Goal: Task Accomplishment & Management: Use online tool/utility

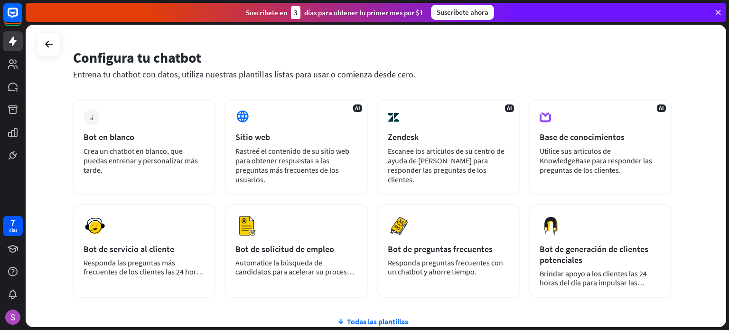
scroll to position [47, 0]
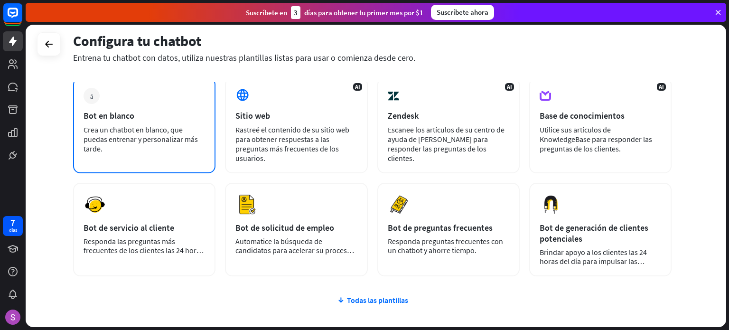
click at [127, 93] on div "más Bot en blanco Crea un chatbot en blanco, que puedas entrenar y personalizar…" at bounding box center [144, 125] width 142 height 96
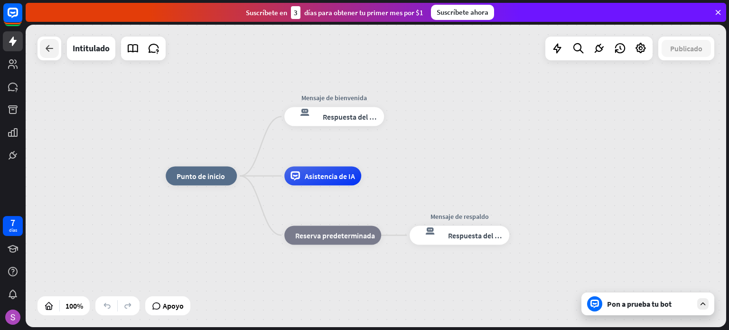
click at [47, 52] on icon at bounding box center [49, 48] width 11 height 11
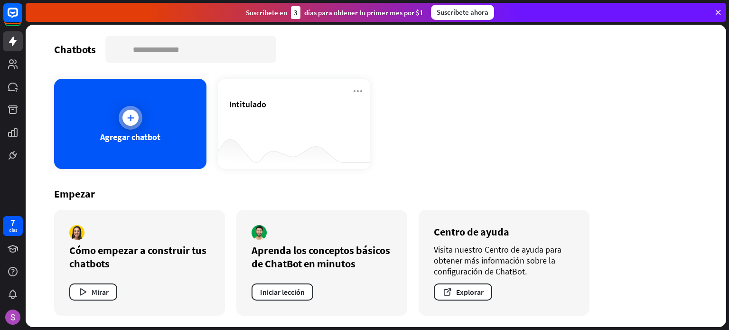
click at [140, 128] on div "Agregar chatbot" at bounding box center [130, 124] width 152 height 90
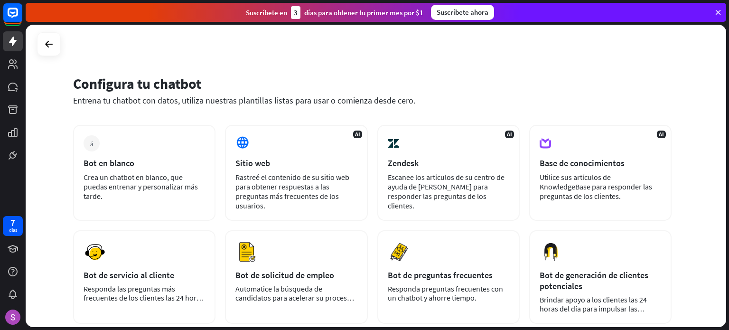
scroll to position [47, 0]
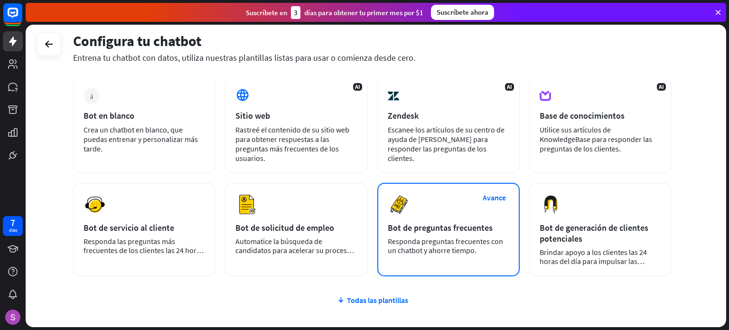
click at [447, 233] on div "Avance Bot de preguntas frecuentes Responda preguntas frecuentes con un chatbot…" at bounding box center [449, 230] width 142 height 94
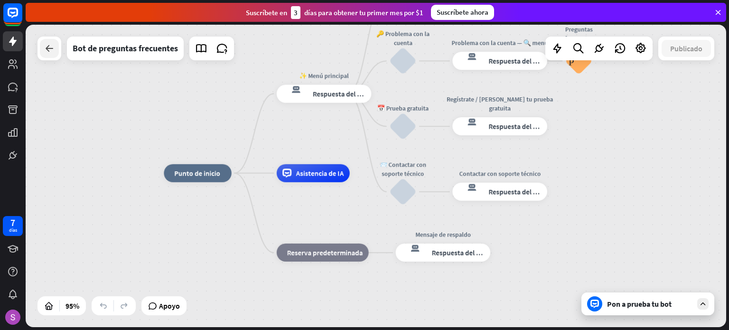
click at [47, 55] on div at bounding box center [49, 48] width 19 height 19
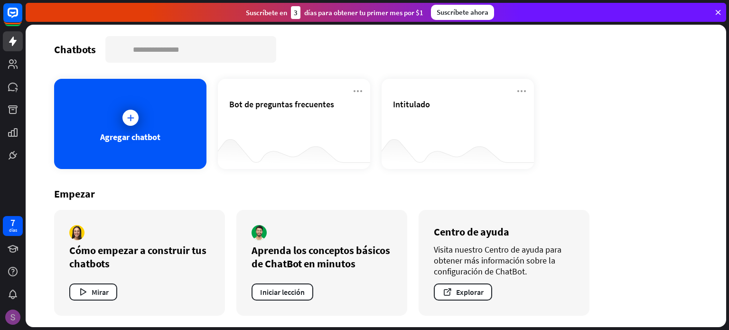
click at [15, 320] on img at bounding box center [12, 317] width 15 height 15
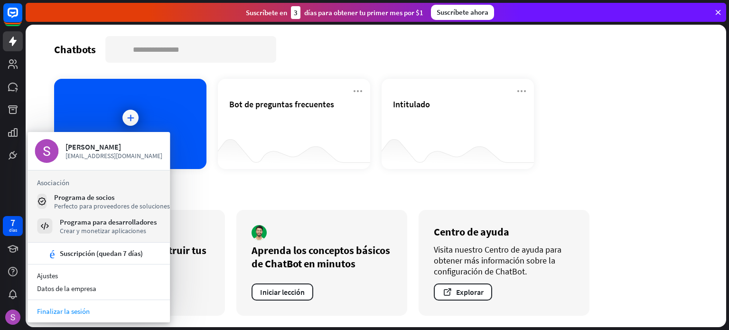
click at [57, 312] on font "Finalizar la sesión" at bounding box center [63, 311] width 53 height 9
